Goal: Task Accomplishment & Management: Use online tool/utility

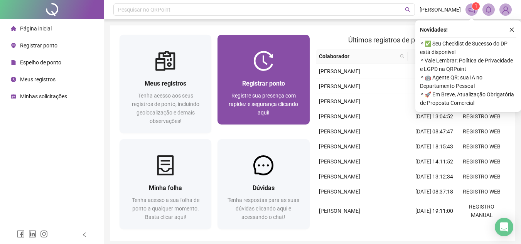
click at [269, 94] on span "Registre sua presença com rapidez e segurança clicando aqui!" at bounding box center [263, 104] width 69 height 23
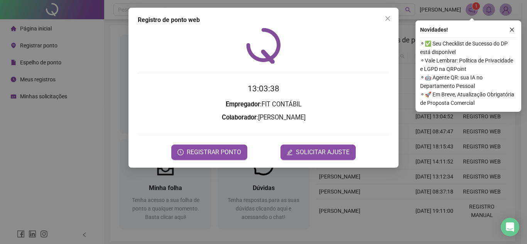
drag, startPoint x: 205, startPoint y: 149, endPoint x: 267, endPoint y: 85, distance: 89.0
click at [267, 85] on form "13:03:38 Empregador : FIT CONTÁBIL Colaborador : [PERSON_NAME] REGISTRAR PONTO …" at bounding box center [264, 121] width 252 height 77
click at [200, 150] on span "REGISTRAR PONTO" at bounding box center [214, 152] width 54 height 9
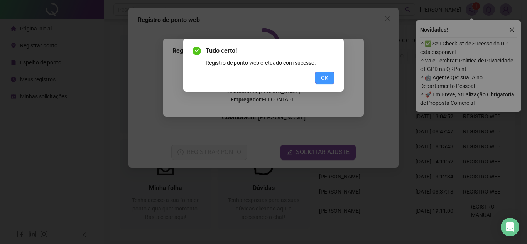
click at [320, 77] on button "OK" at bounding box center [325, 78] width 20 height 12
